Goal: Submit feedback/report problem

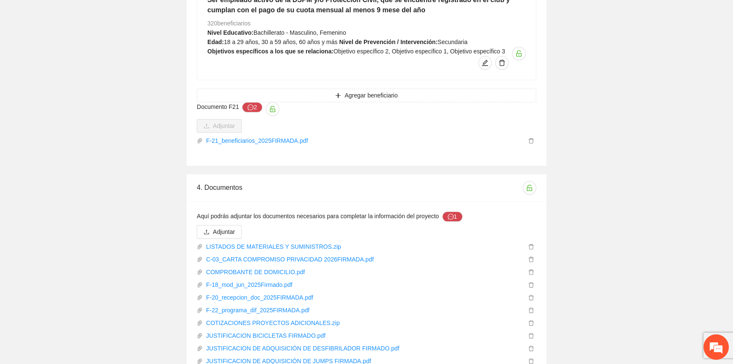
scroll to position [1172, 0]
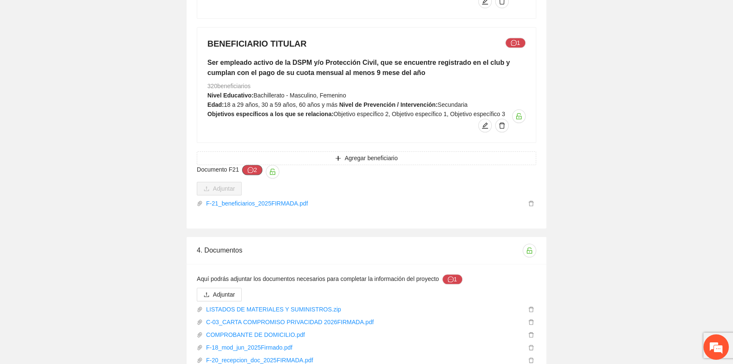
click at [246, 165] on button "2" at bounding box center [252, 170] width 20 height 10
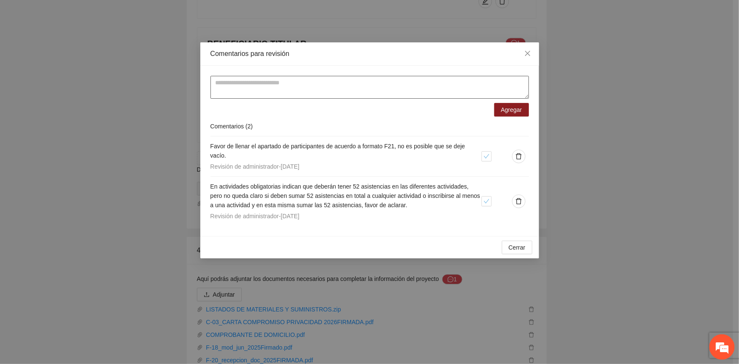
click at [240, 91] on textarea at bounding box center [369, 87] width 318 height 23
drag, startPoint x: 472, startPoint y: 88, endPoint x: 240, endPoint y: 89, distance: 231.6
click at [197, 88] on div "**********" at bounding box center [369, 182] width 739 height 364
type textarea "**********"
click at [525, 54] on icon "close" at bounding box center [527, 53] width 7 height 7
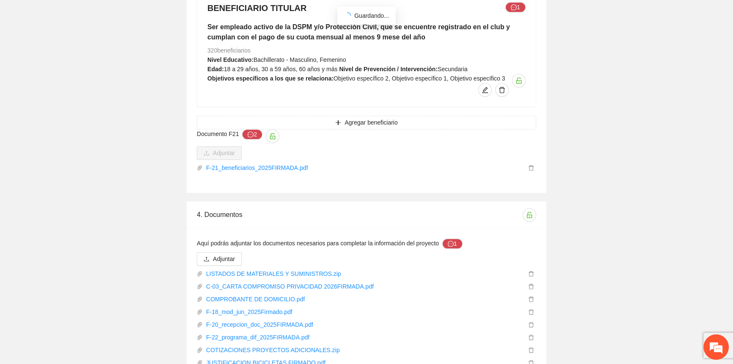
scroll to position [1287, 0]
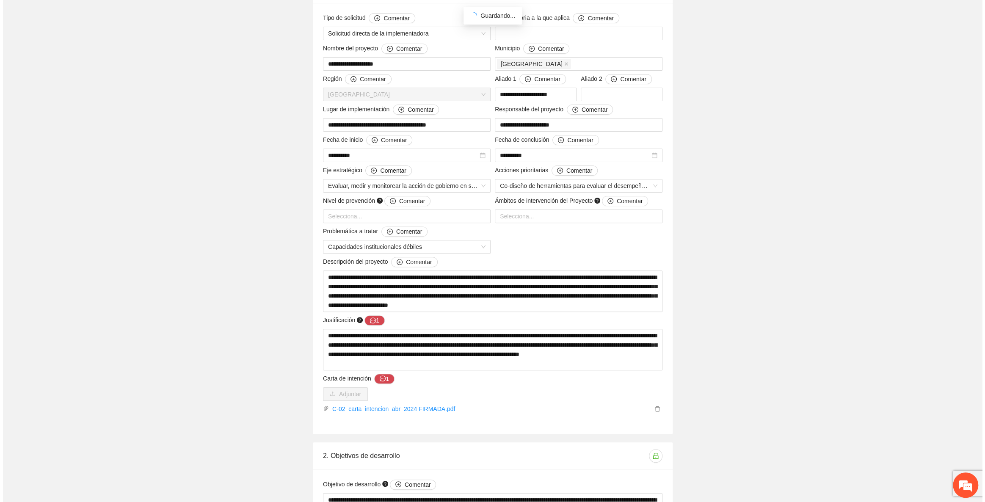
scroll to position [0, 0]
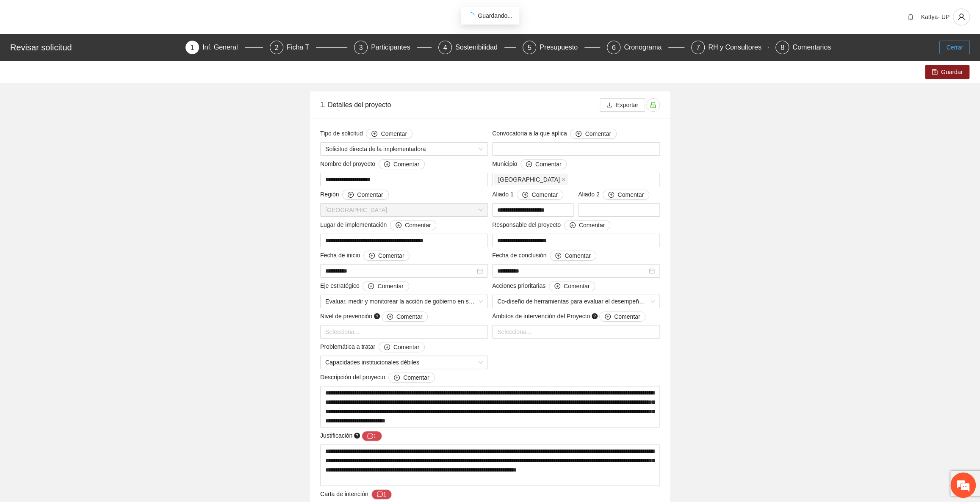
click at [733, 46] on span "Cerrar" at bounding box center [954, 47] width 17 height 9
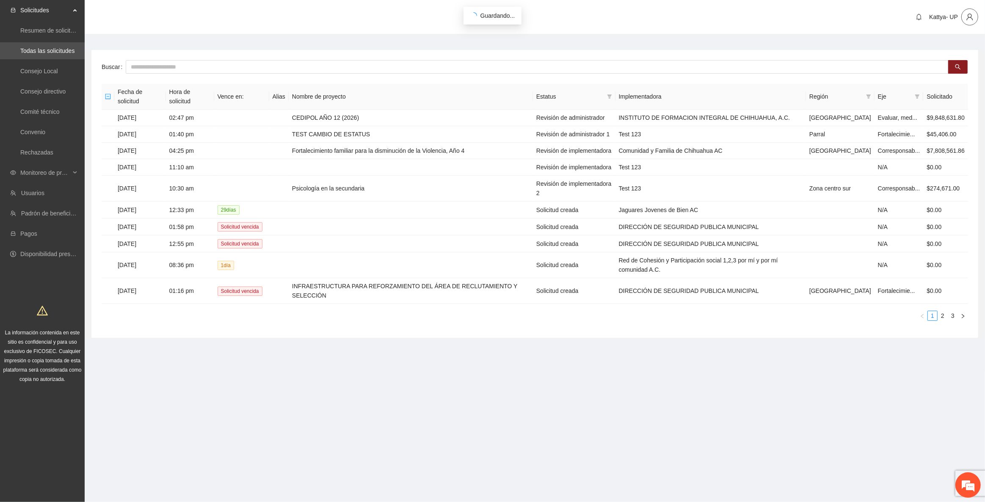
click at [733, 17] on icon "user" at bounding box center [970, 17] width 8 height 8
click at [733, 50] on span "Cerrar sesión" at bounding box center [947, 48] width 53 height 9
